Goal: Information Seeking & Learning: Learn about a topic

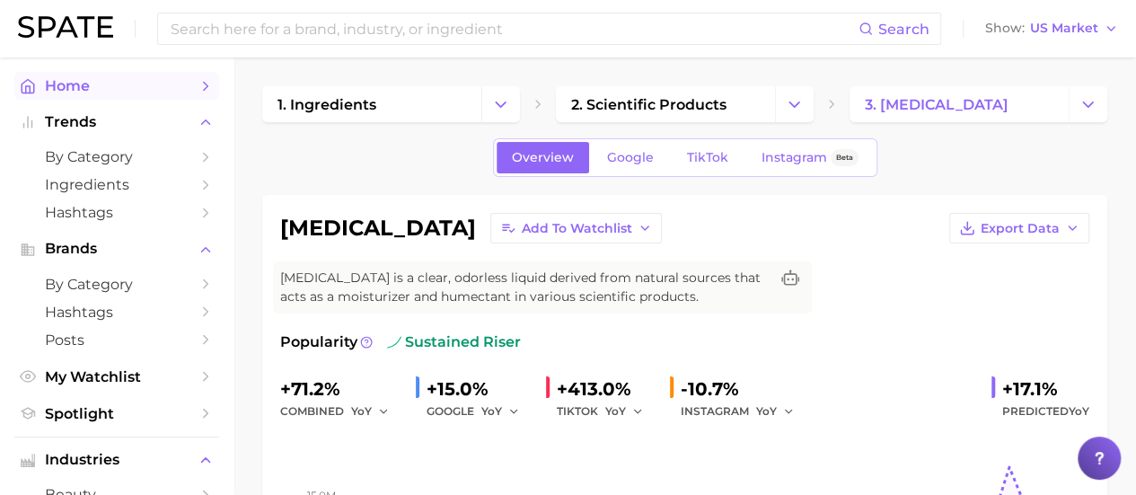
click at [106, 89] on span "Home" at bounding box center [117, 85] width 144 height 17
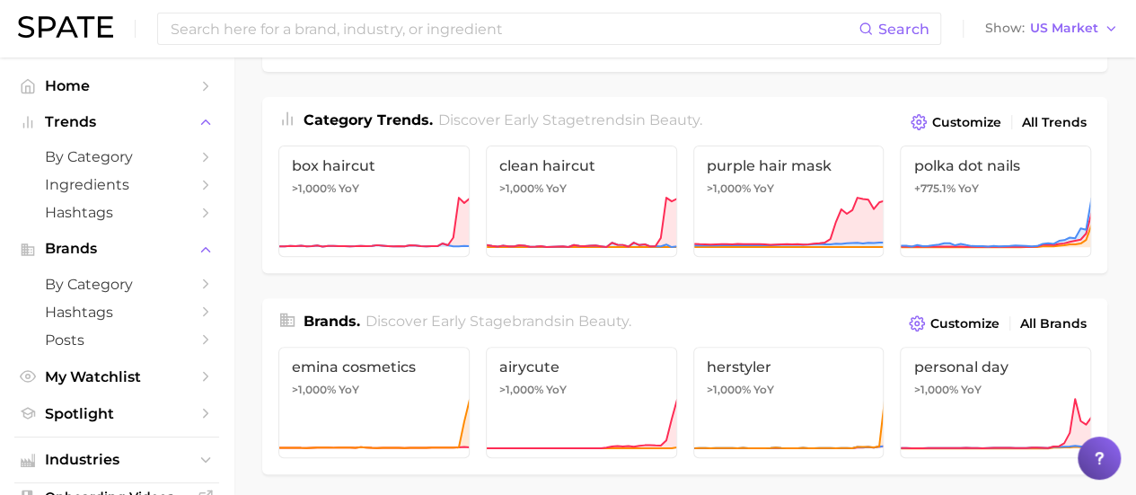
scroll to position [199, 0]
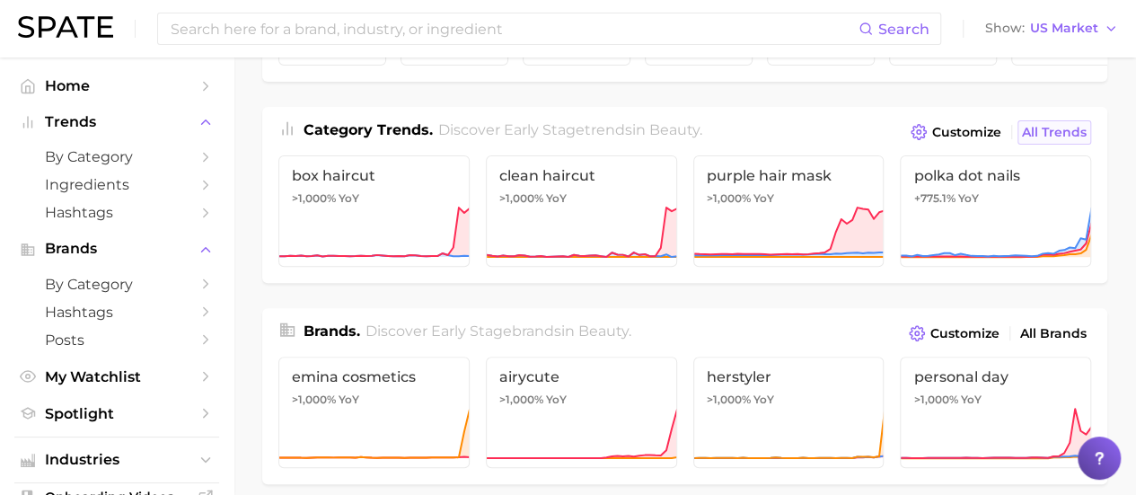
click at [1058, 140] on span "All Trends" at bounding box center [1054, 132] width 65 height 15
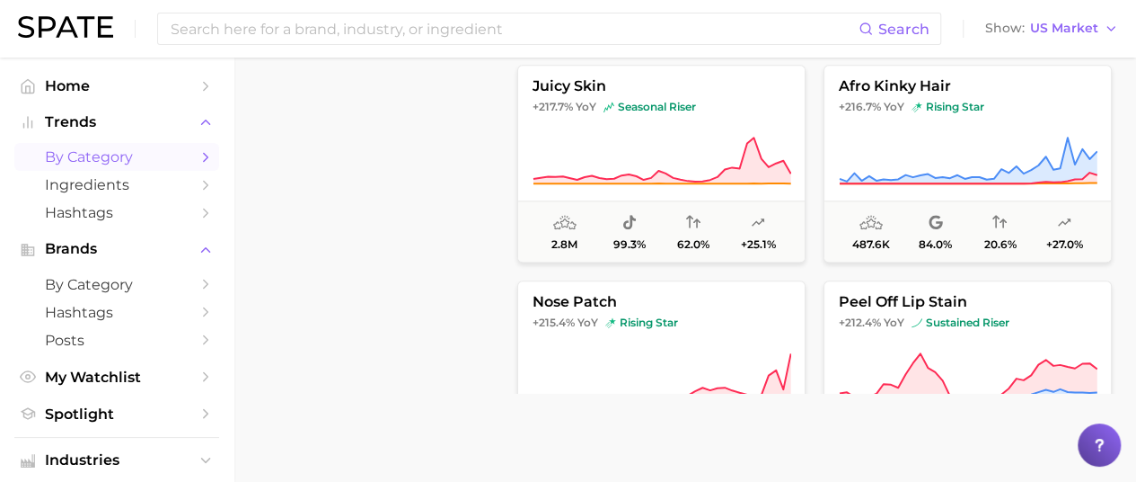
scroll to position [3809, 0]
